Goal: Task Accomplishment & Management: Use online tool/utility

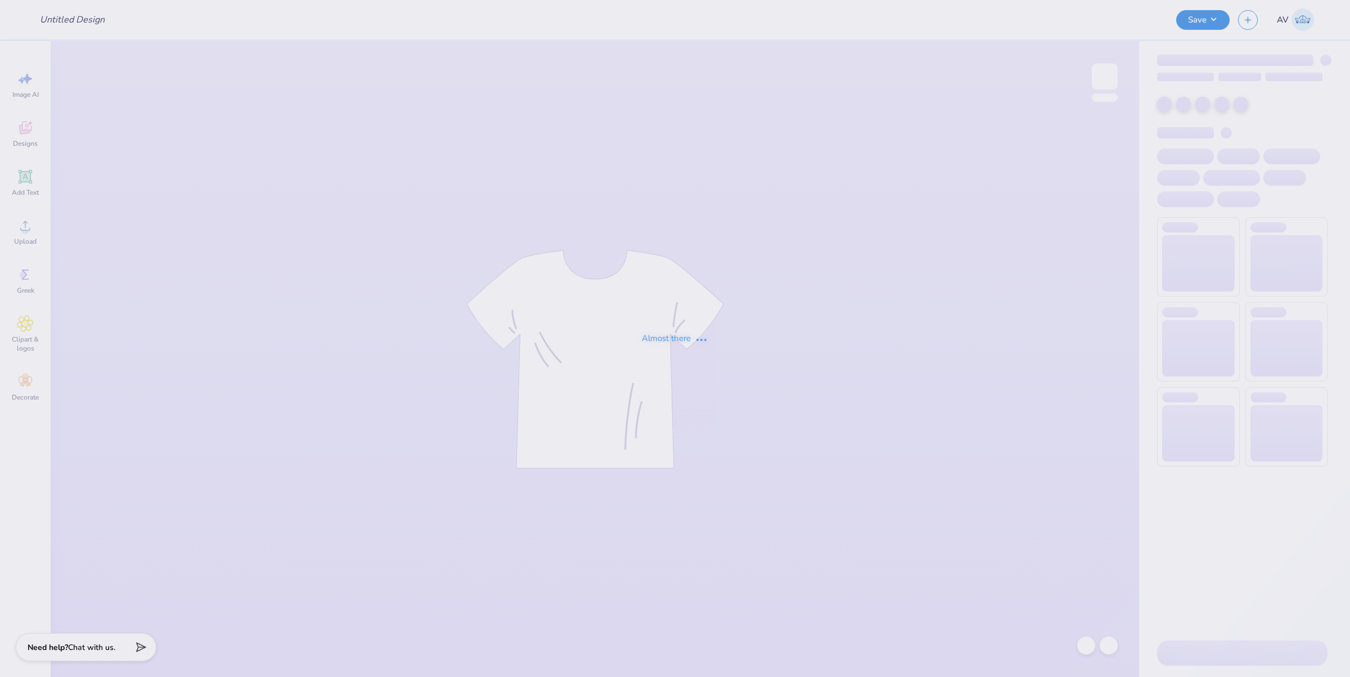
type input "[PERSON_NAME] : n/a"
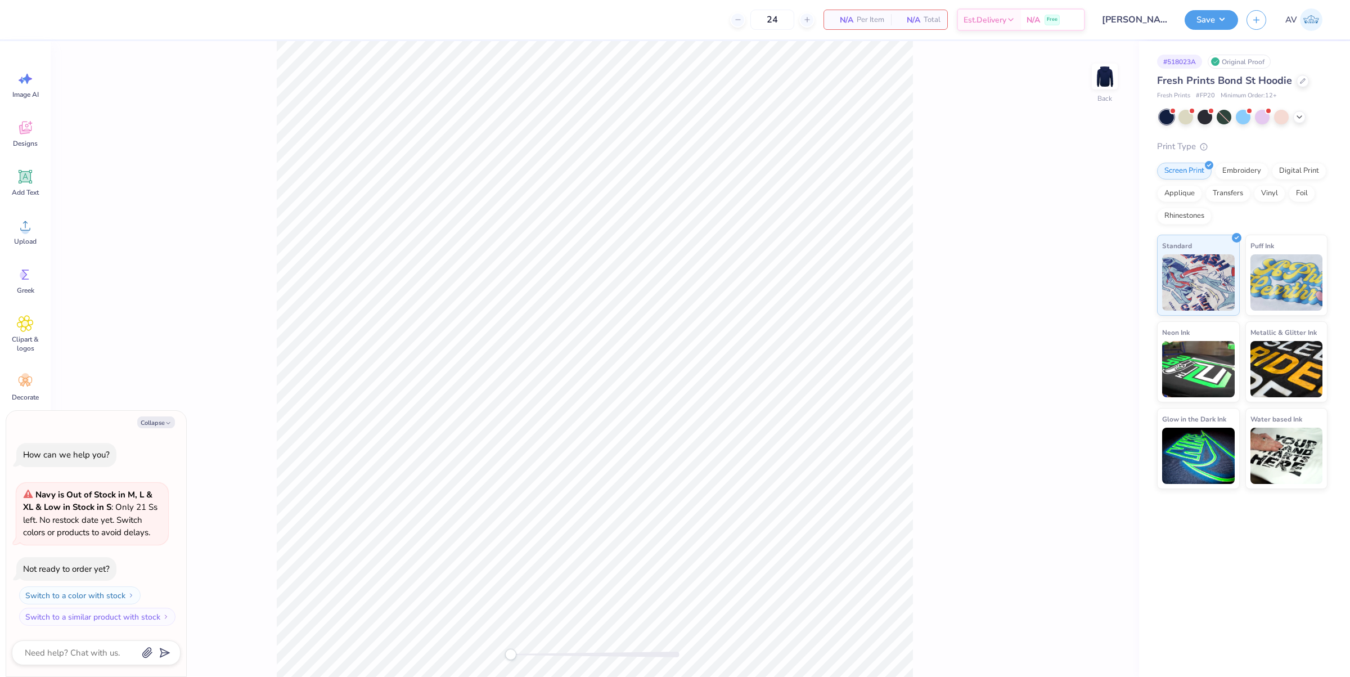
click at [1289, 117] on div at bounding box center [1243, 117] width 168 height 15
click at [1307, 116] on div at bounding box center [1243, 117] width 168 height 15
click at [1299, 116] on polyline at bounding box center [1299, 116] width 4 height 2
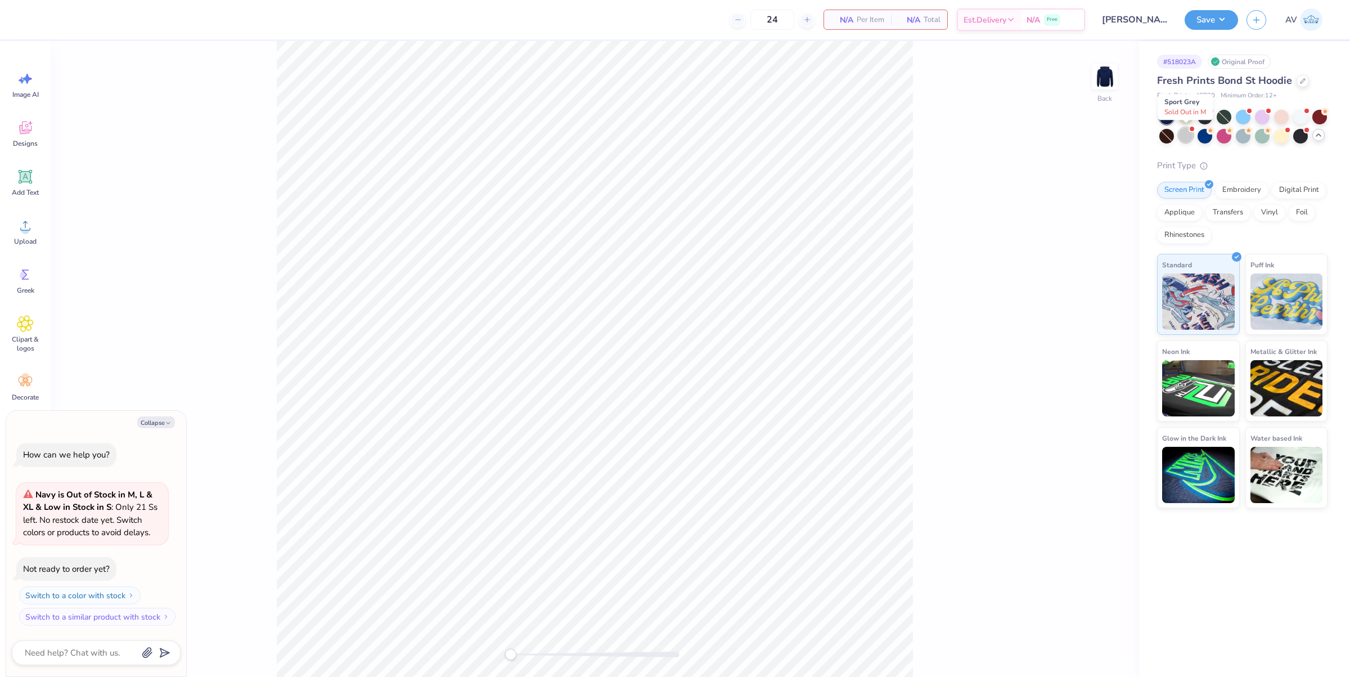
click at [1187, 133] on div at bounding box center [1185, 135] width 15 height 15
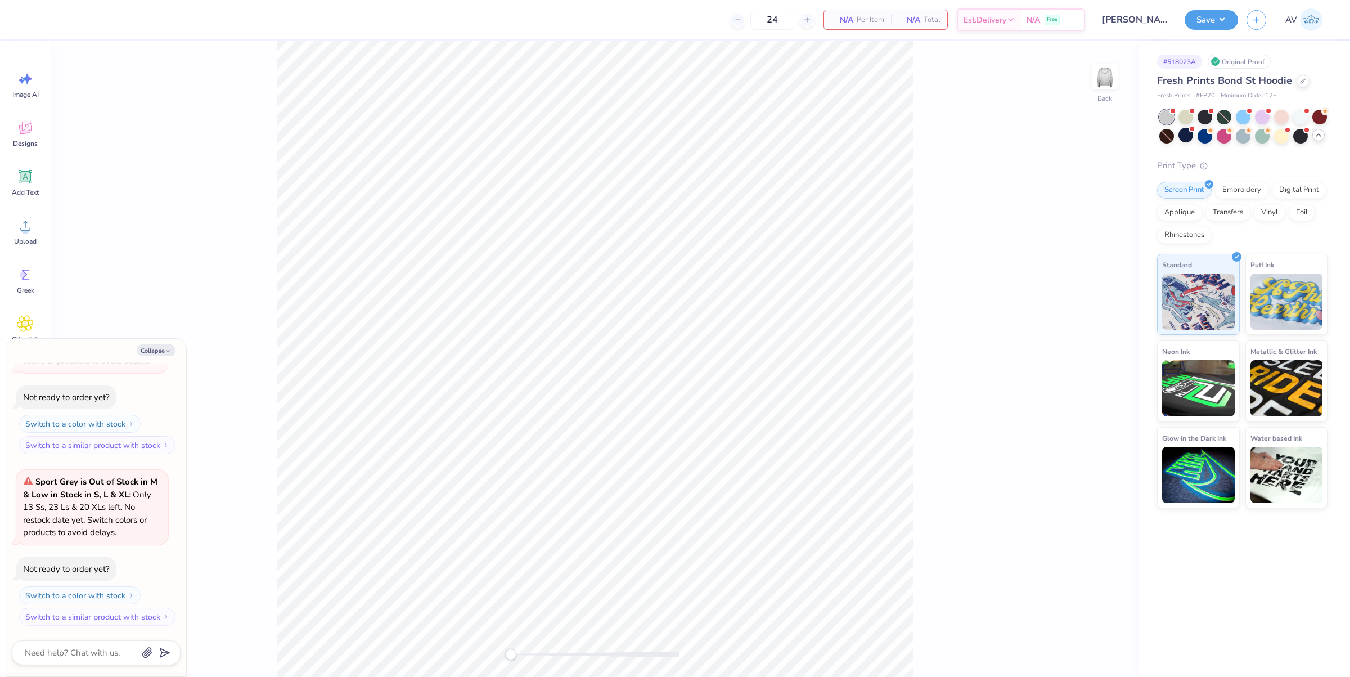
type textarea "x"
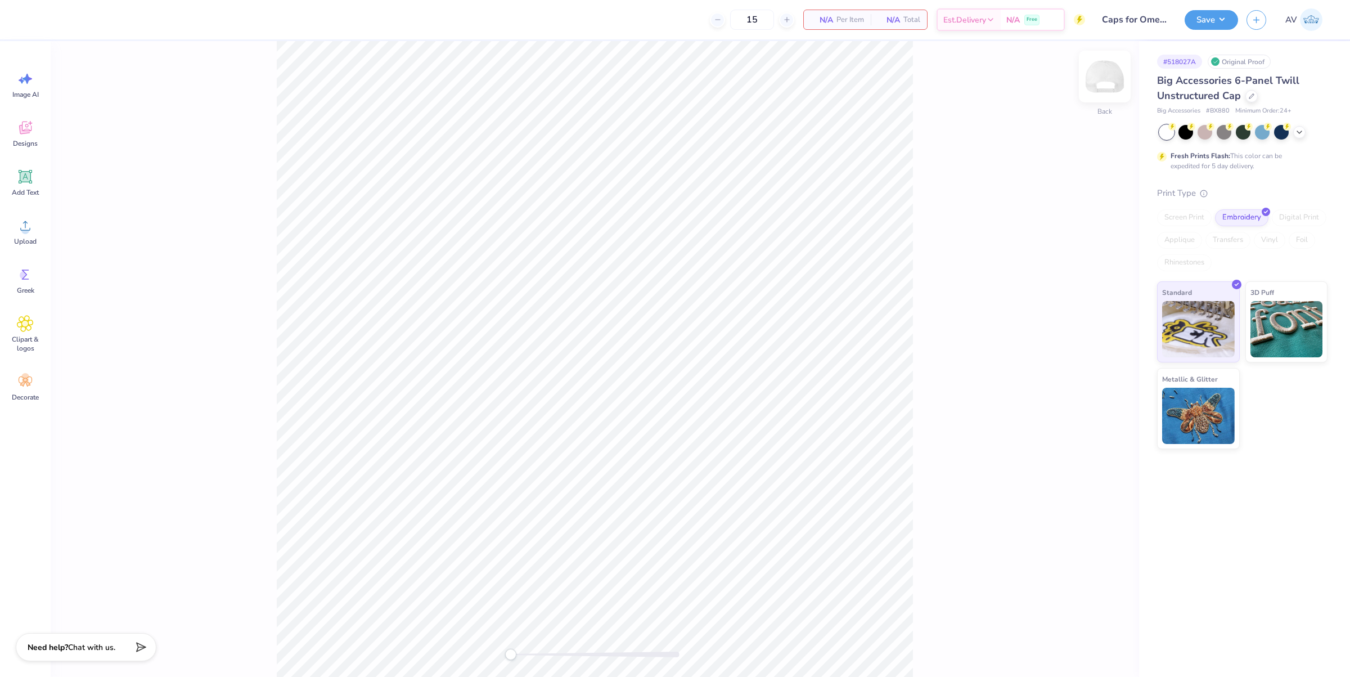
click at [1101, 77] on img at bounding box center [1104, 76] width 45 height 45
click at [22, 190] on span "Add Text" at bounding box center [25, 192] width 27 height 9
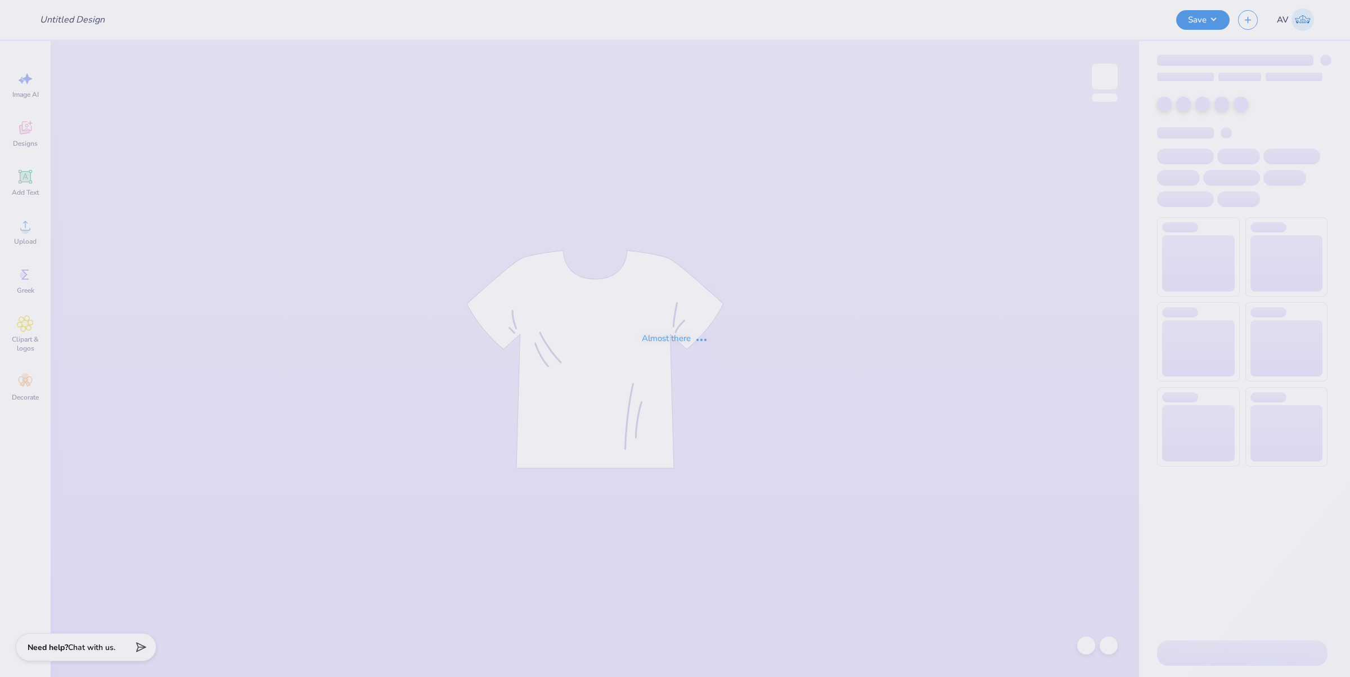
type input "Phi Alpha Delta Merch Drop"
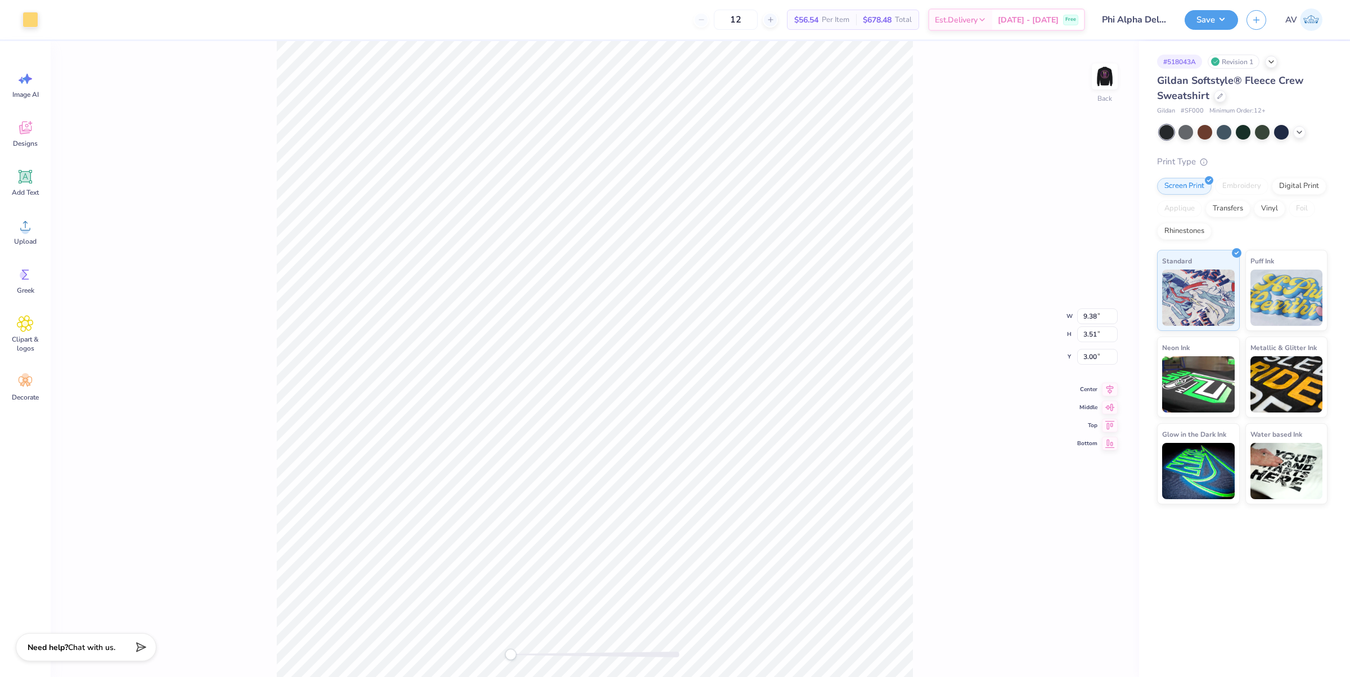
type input "1.42"
type input "0.99"
type input "5.16"
type input "1.46"
type input "1.12"
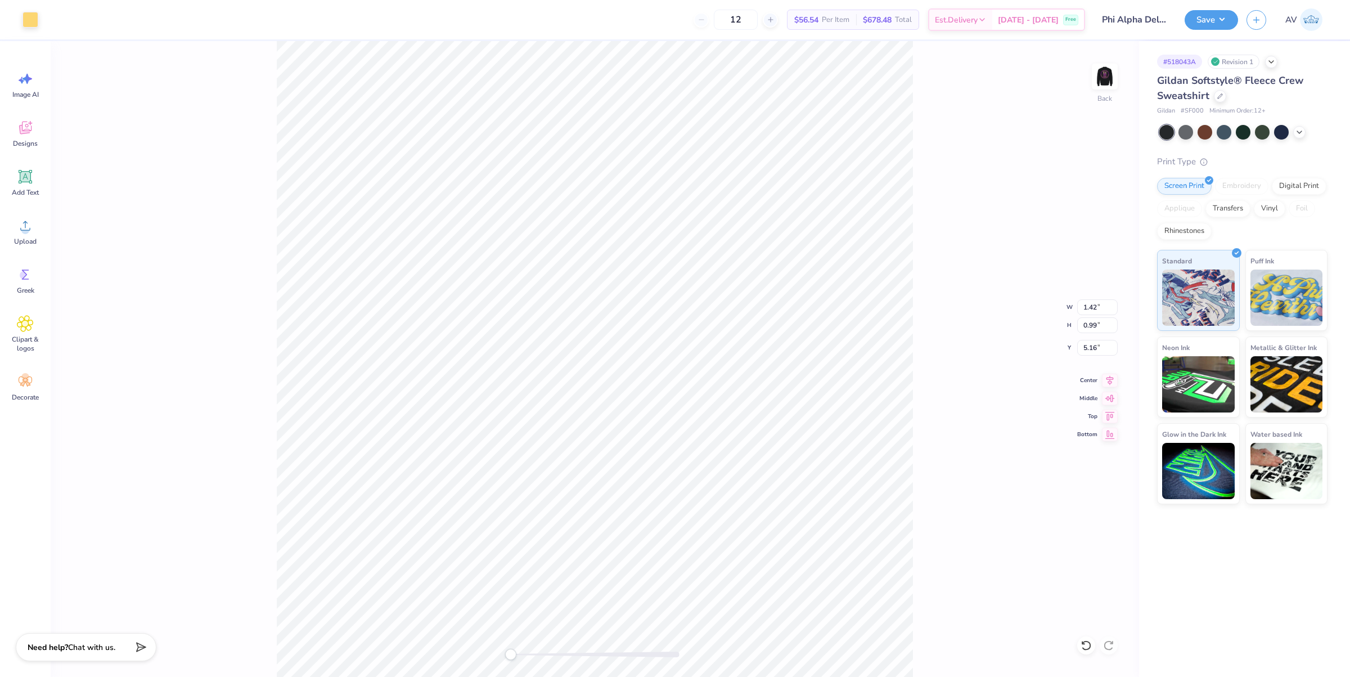
type input "5.05"
type input "0.93"
type input "1.35"
type input "5.16"
click at [34, 282] on div "Greek" at bounding box center [25, 280] width 40 height 42
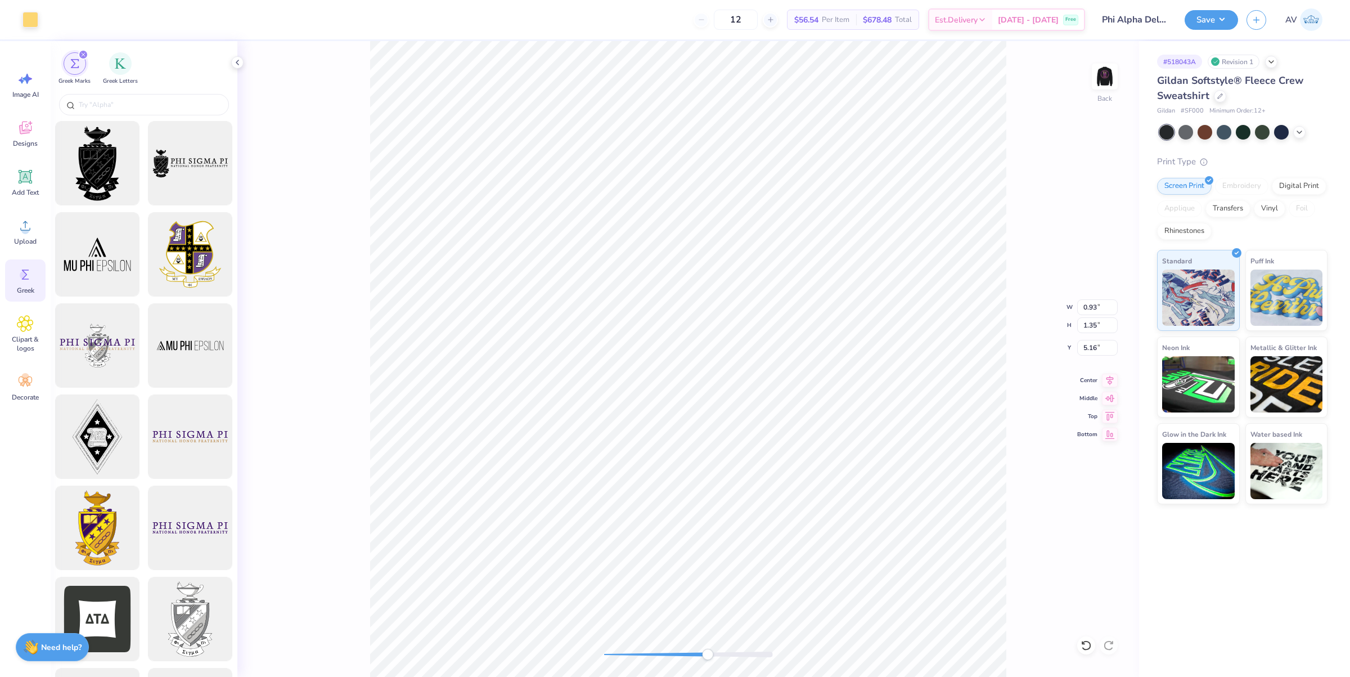
click at [161, 91] on div at bounding box center [144, 106] width 187 height 30
click at [157, 101] on input "text" at bounding box center [150, 104] width 144 height 11
paste input "Phi Alpha Delta"
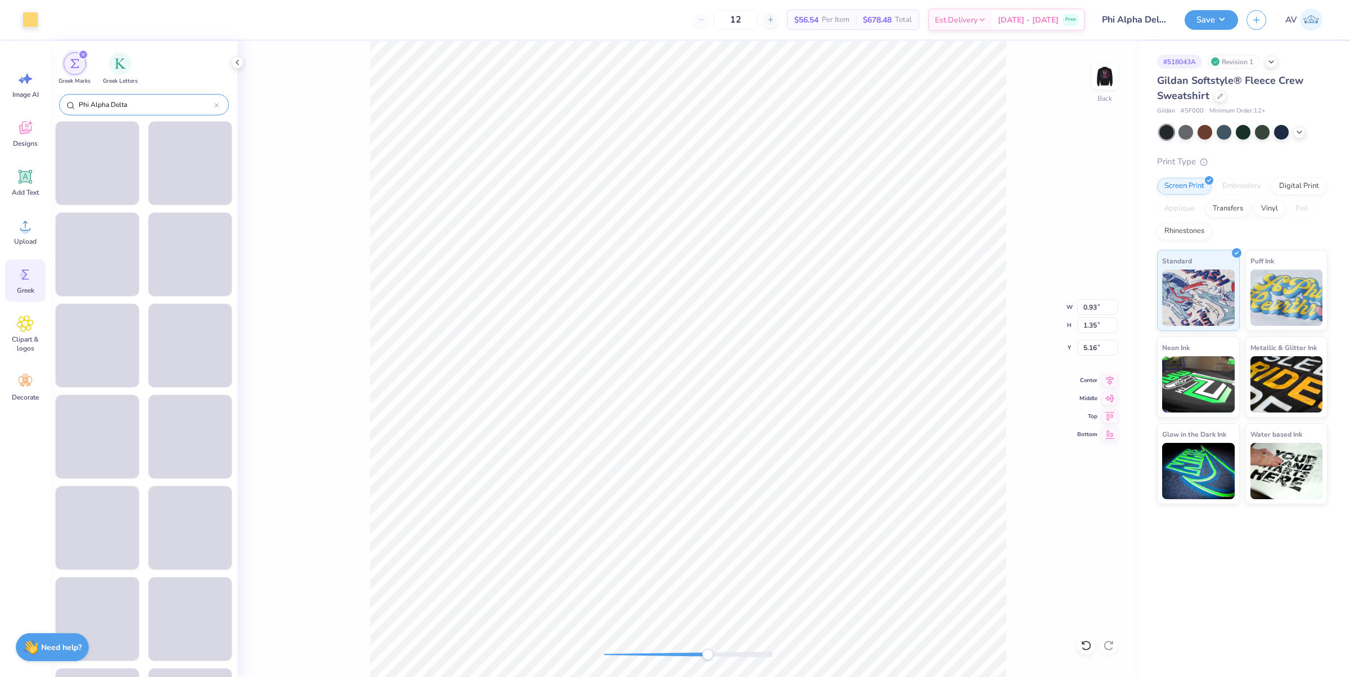
type input "Phi Alpha Delta"
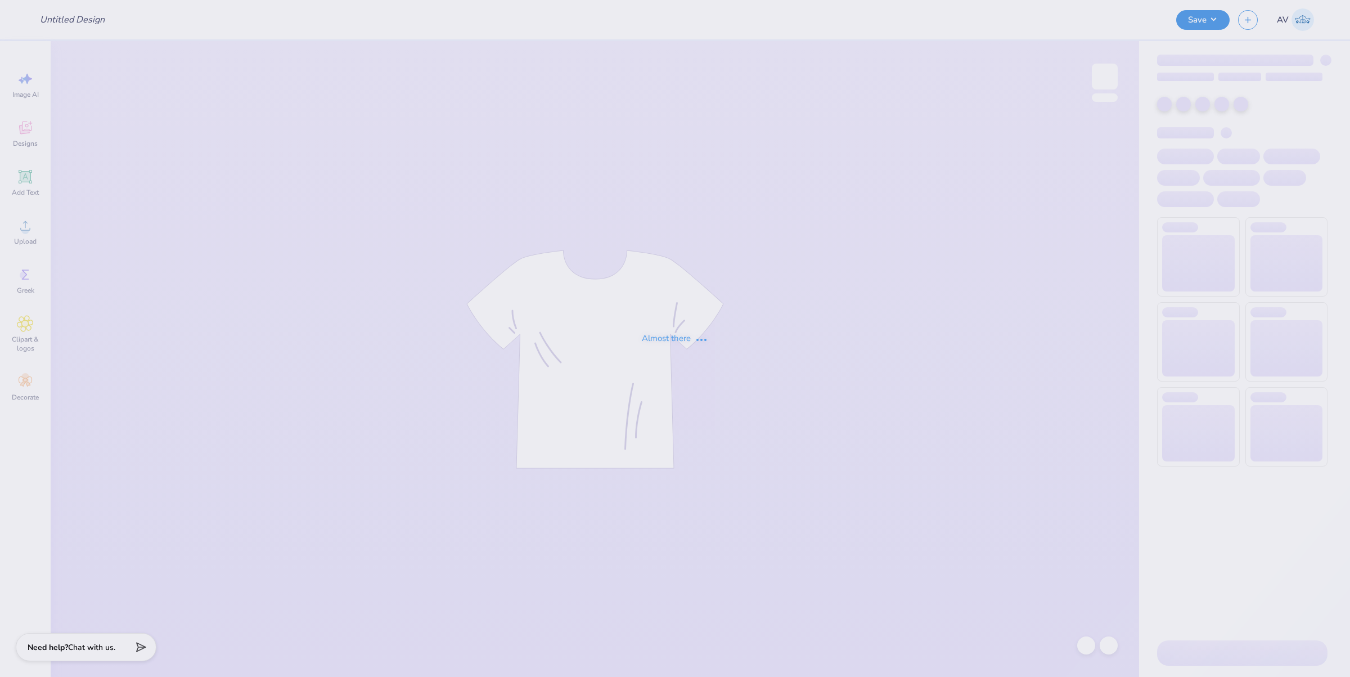
type input "Alpha Gamma Delta mock neck"
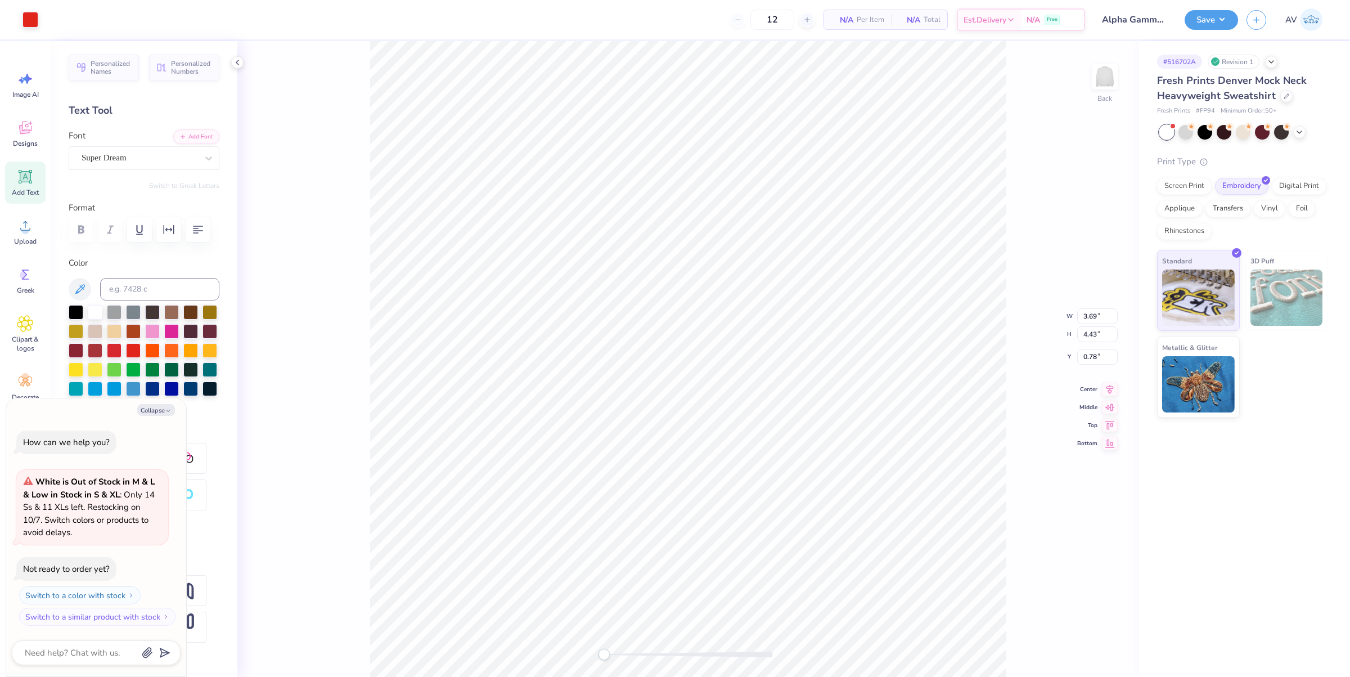
type textarea "x"
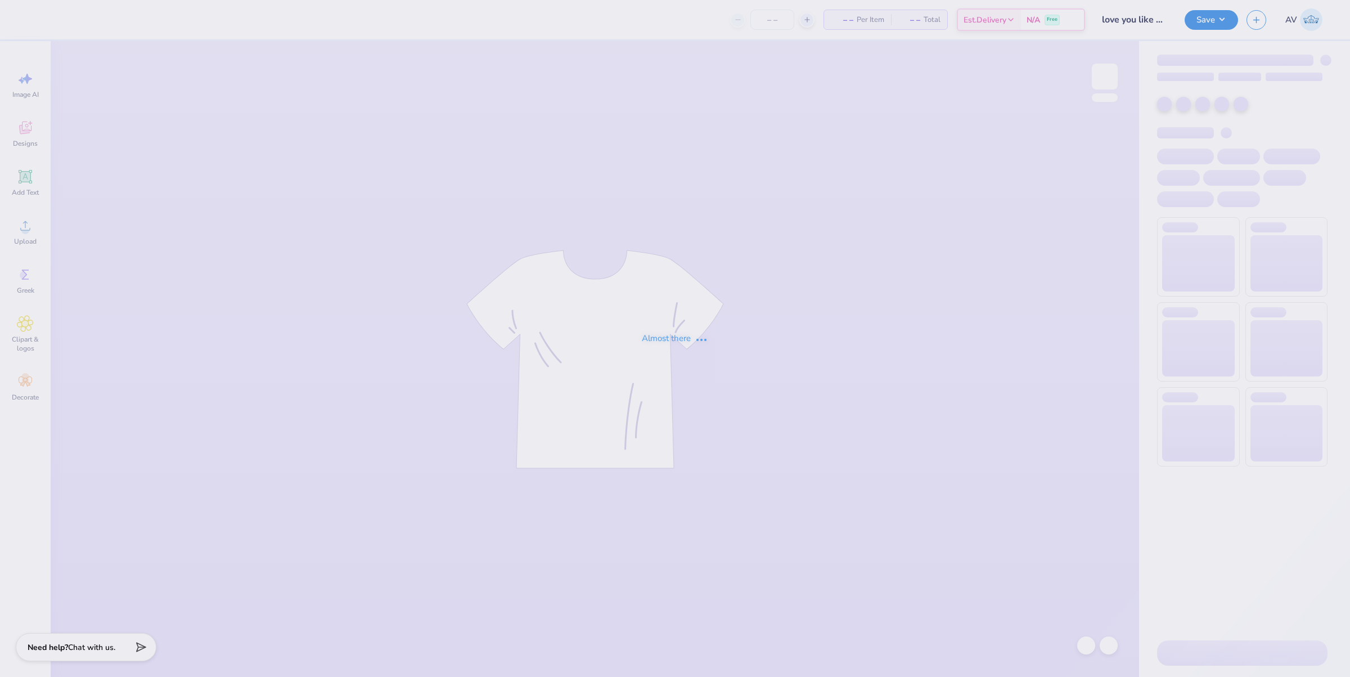
type input "love you like XO ([MEDICAL_DATA] tote bag)"
type input "12"
type input "grove gameday jerseys"
